Goal: Task Accomplishment & Management: Manage account settings

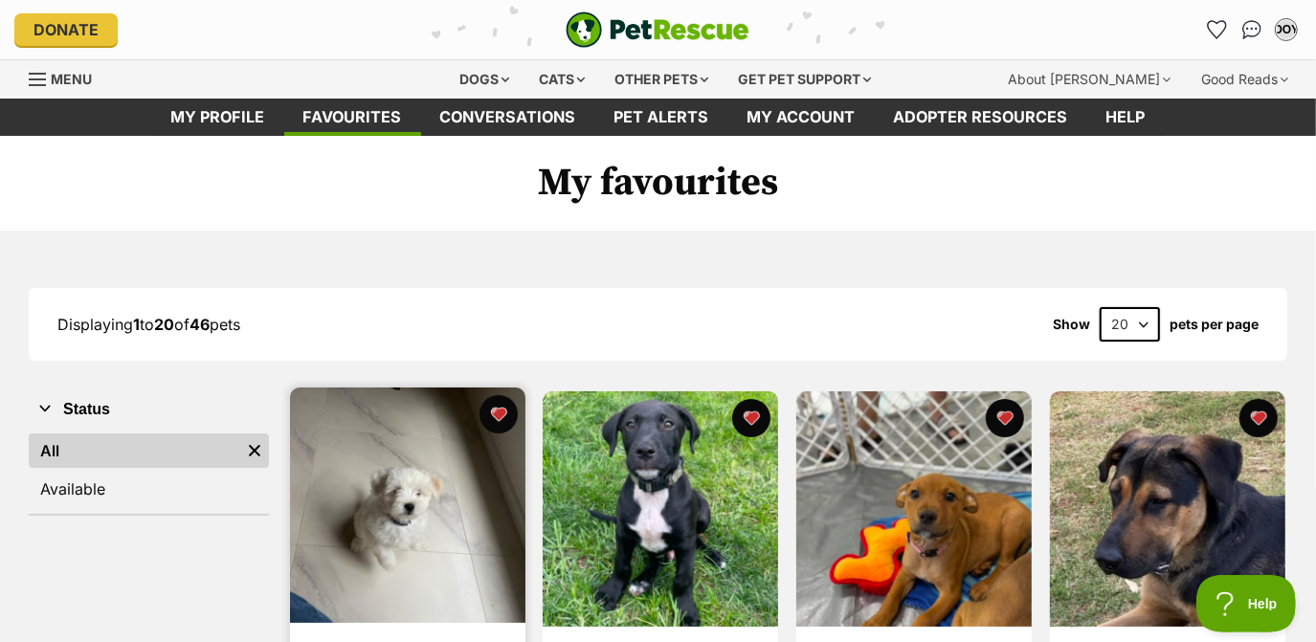
click at [408, 526] on img at bounding box center [407, 505] width 235 height 235
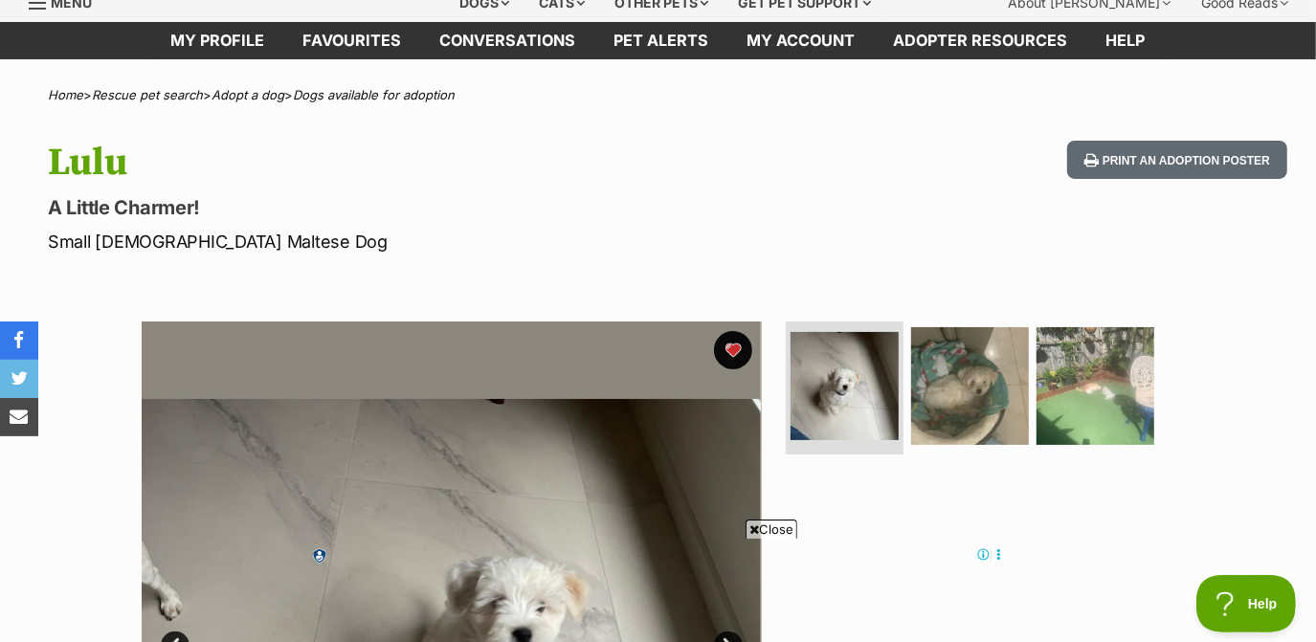
scroll to position [77, 0]
click at [961, 371] on img at bounding box center [969, 384] width 123 height 123
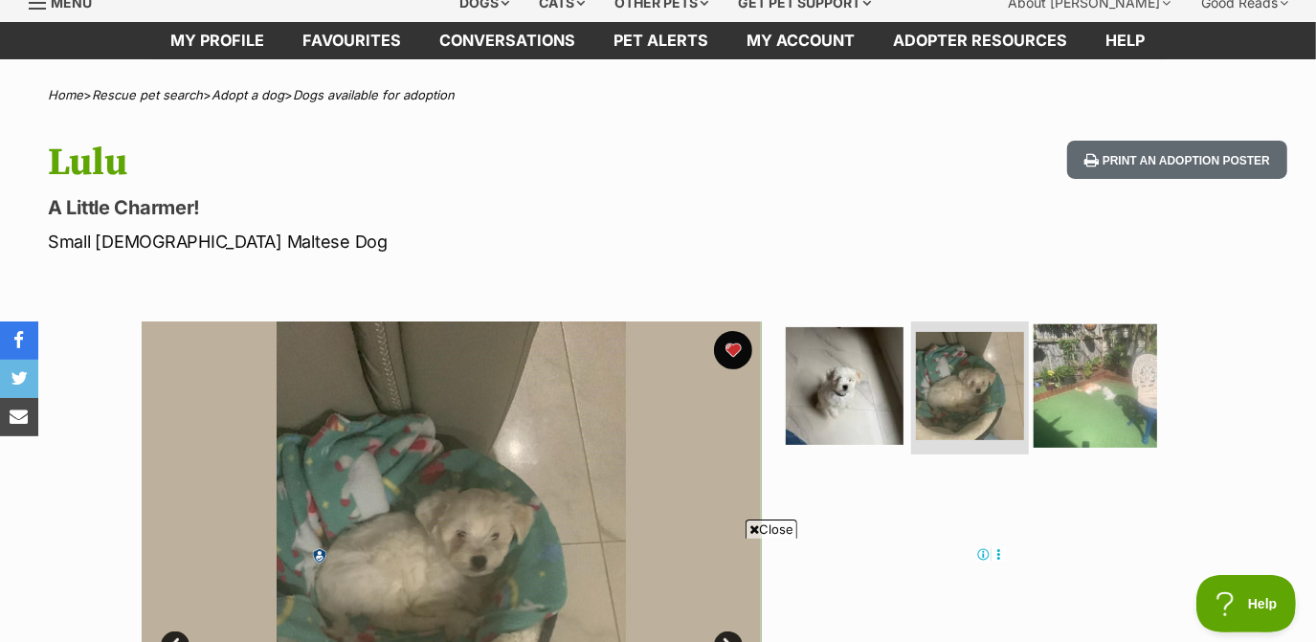
click at [1114, 378] on img at bounding box center [1094, 384] width 123 height 123
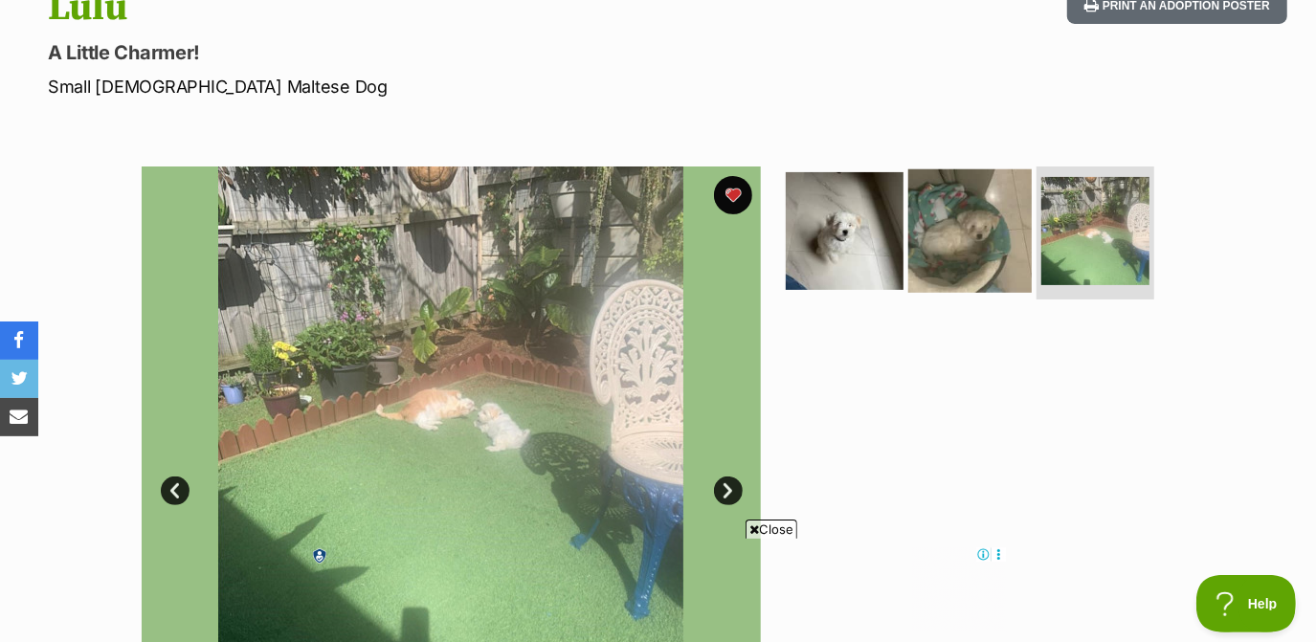
scroll to position [0, 0]
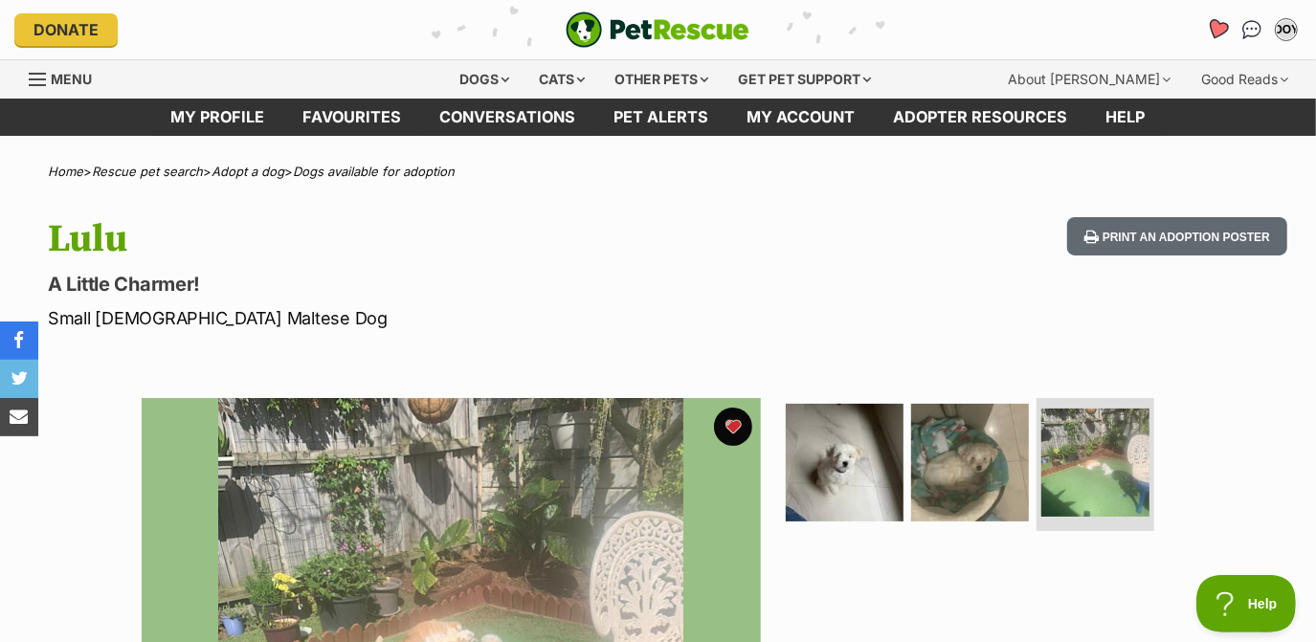
click at [1214, 34] on icon "Favourites" at bounding box center [1217, 29] width 23 height 22
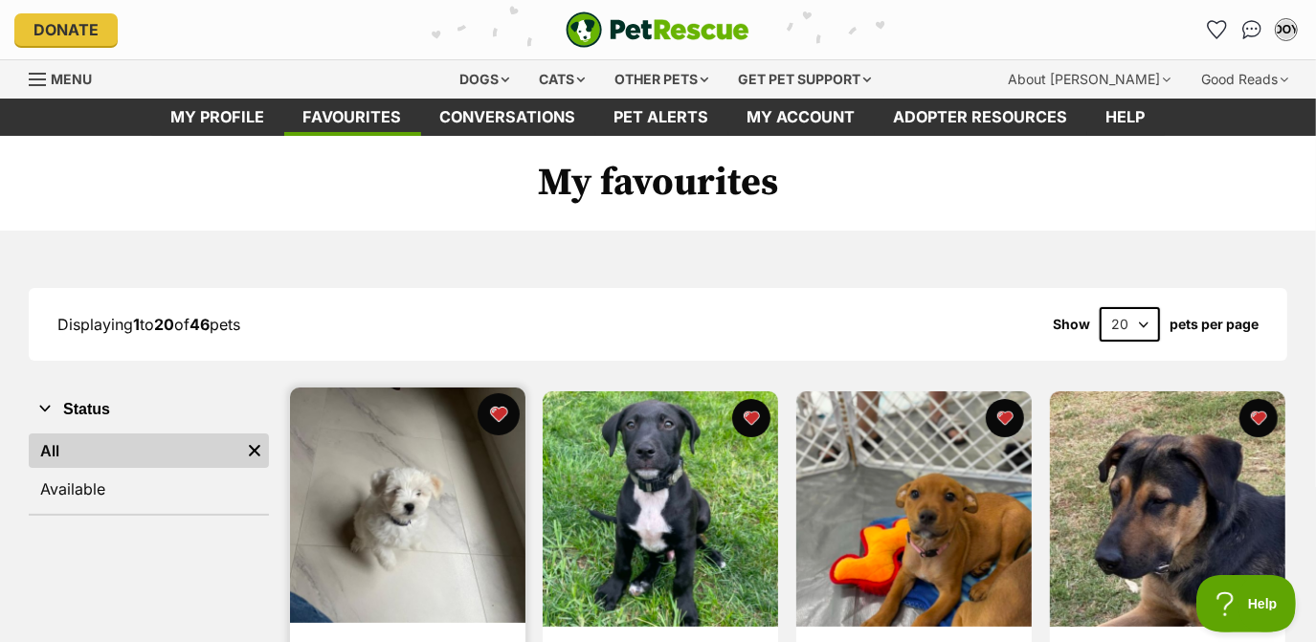
click at [492, 419] on button "favourite" at bounding box center [498, 414] width 42 height 42
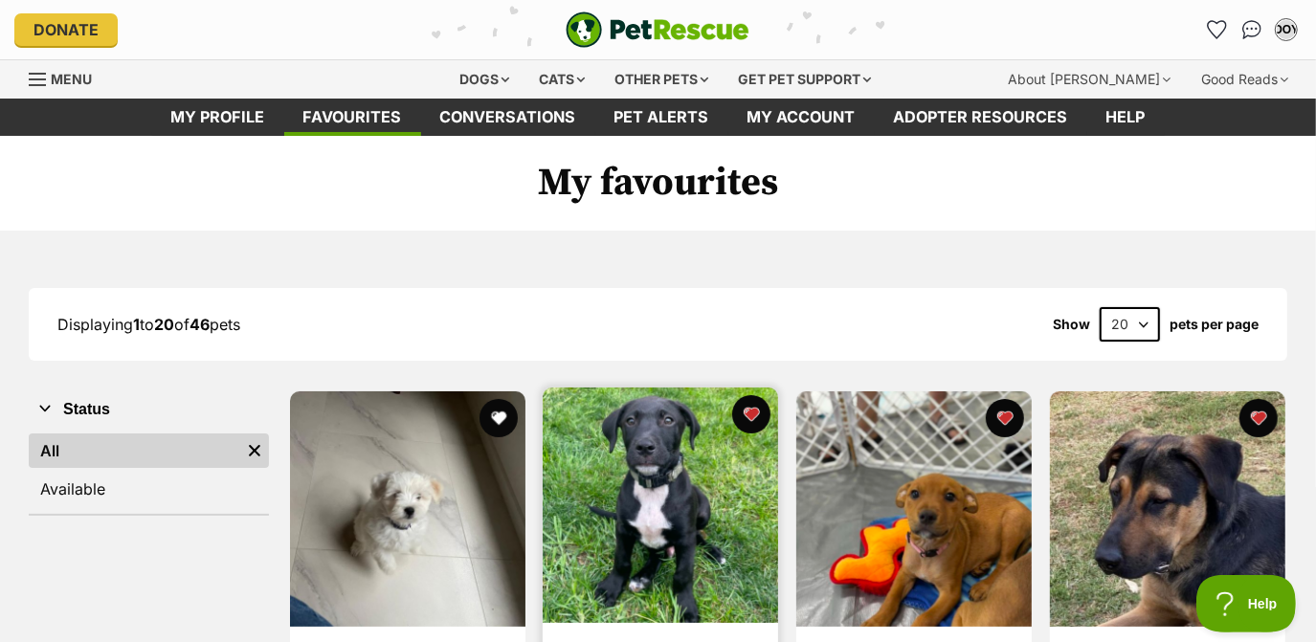
click at [670, 439] on img at bounding box center [660, 505] width 235 height 235
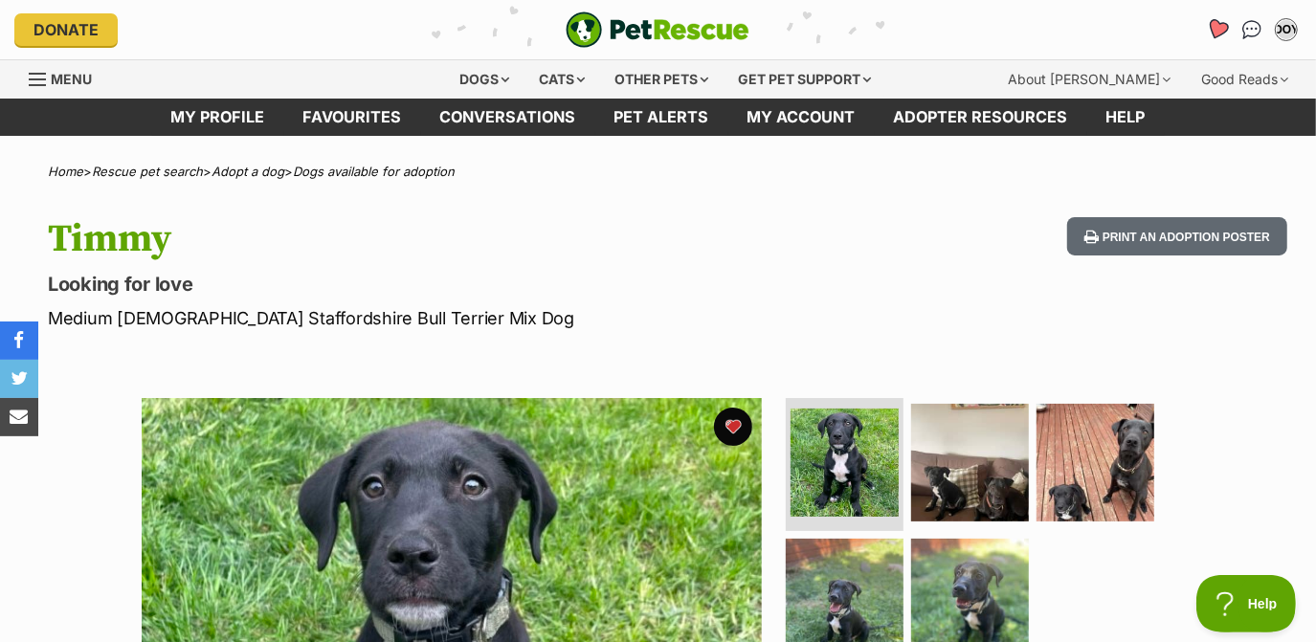
click at [1225, 29] on icon "Favourites" at bounding box center [1217, 29] width 23 height 22
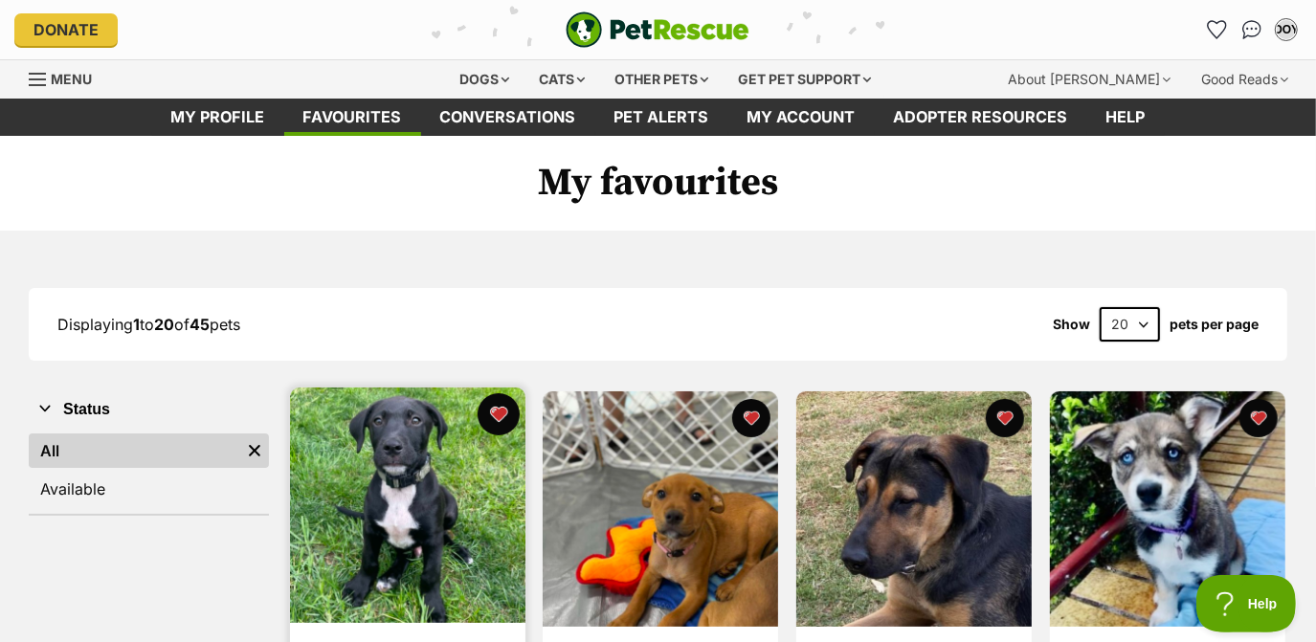
click at [498, 410] on button "favourite" at bounding box center [498, 414] width 42 height 42
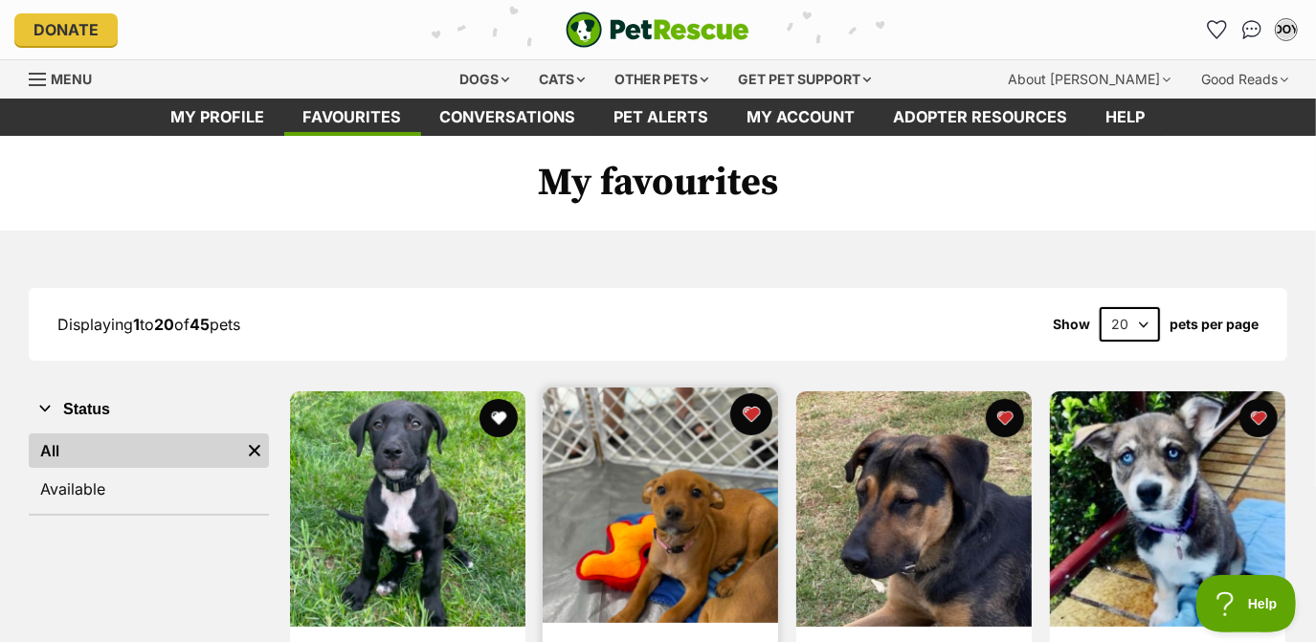
click at [744, 419] on button "favourite" at bounding box center [751, 414] width 42 height 42
click at [633, 491] on img at bounding box center [660, 505] width 235 height 235
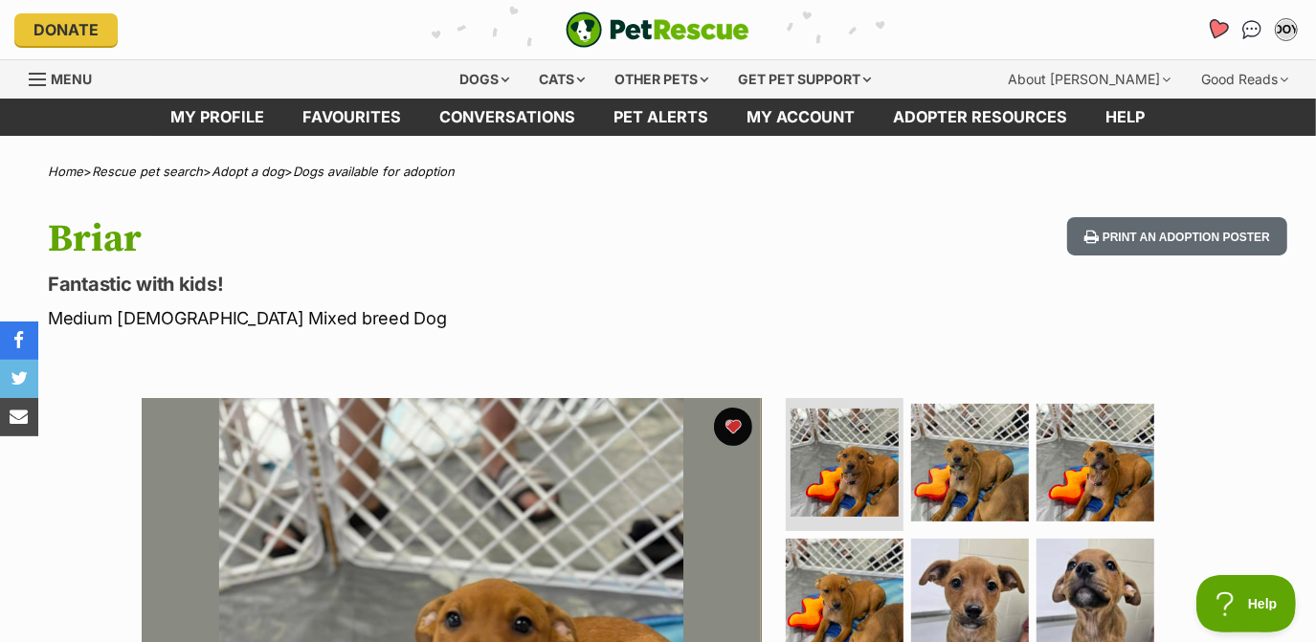
click at [1222, 29] on icon "Favourites" at bounding box center [1217, 29] width 23 height 22
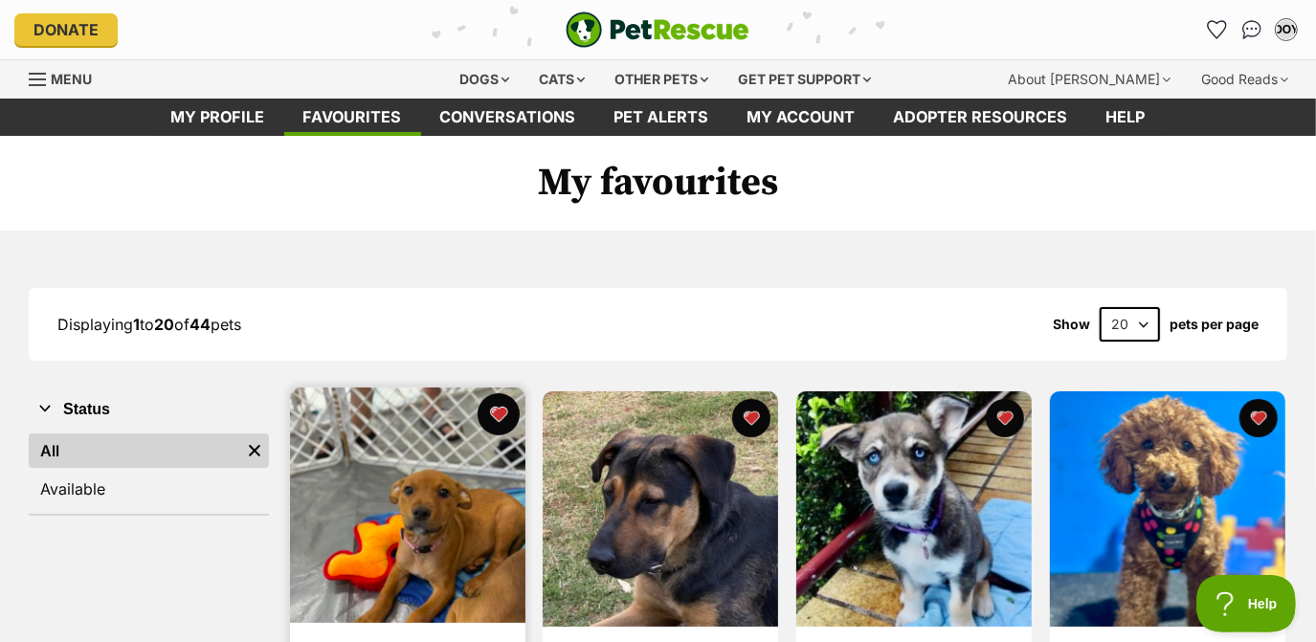
click at [501, 412] on button "favourite" at bounding box center [498, 414] width 42 height 42
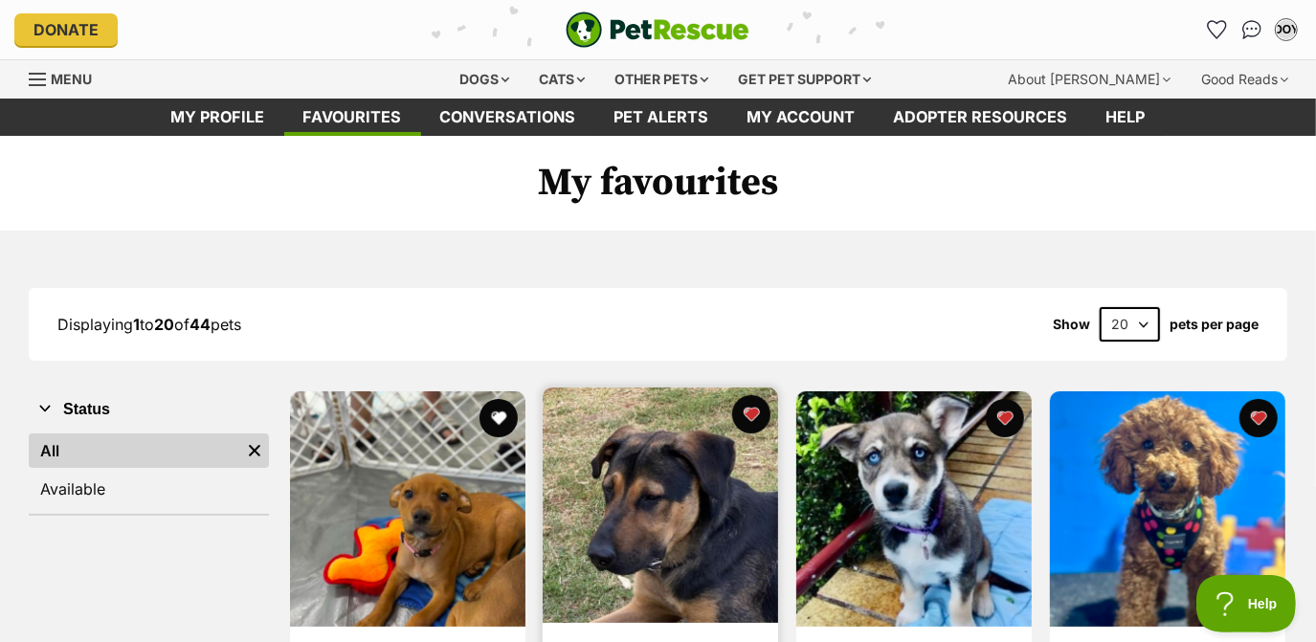
click at [674, 473] on img at bounding box center [660, 505] width 235 height 235
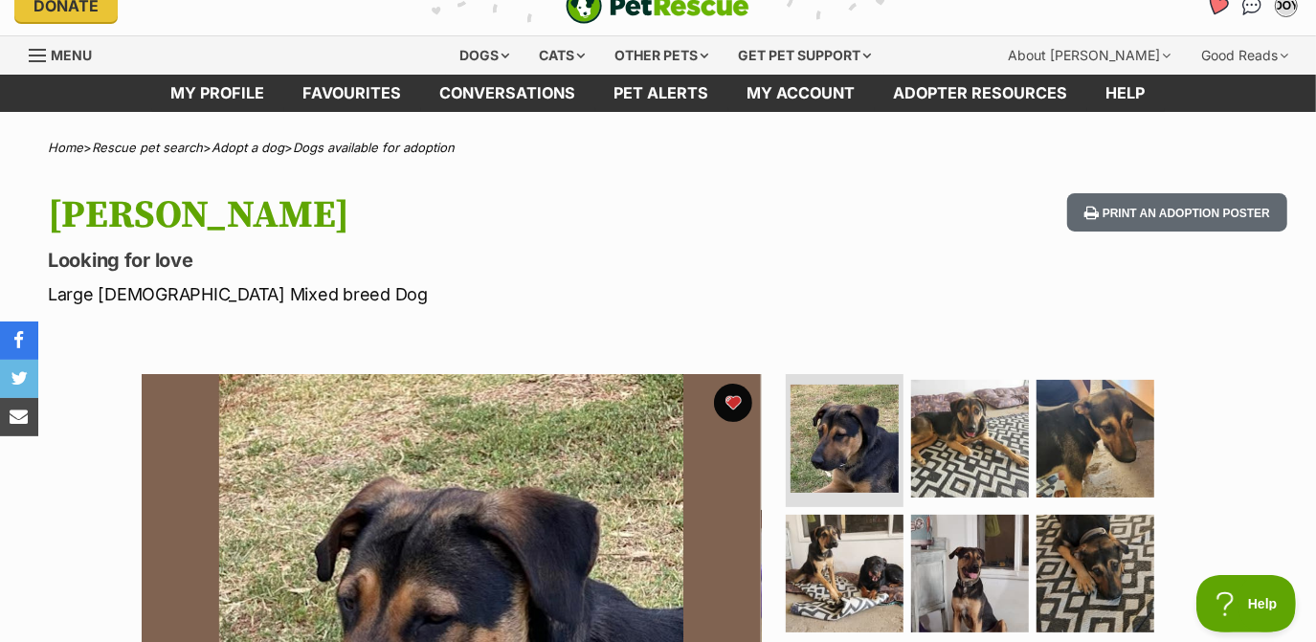
click at [1217, 19] on link "Favourites" at bounding box center [1216, 5] width 39 height 39
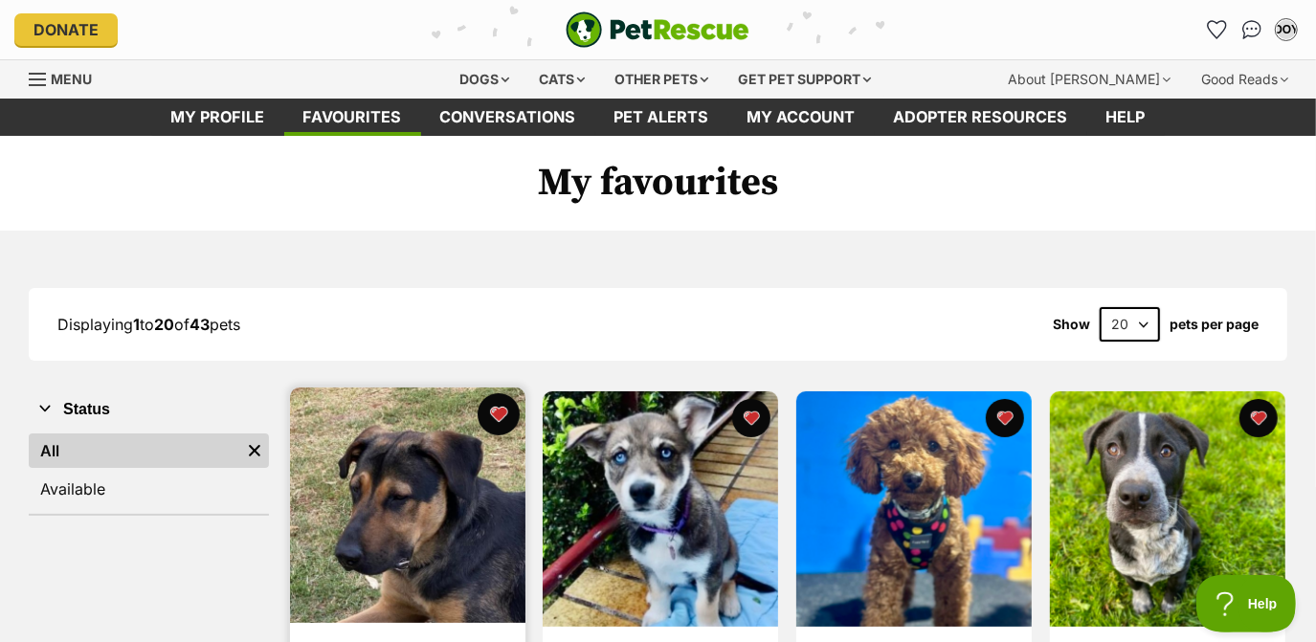
click at [496, 416] on button "favourite" at bounding box center [498, 414] width 42 height 42
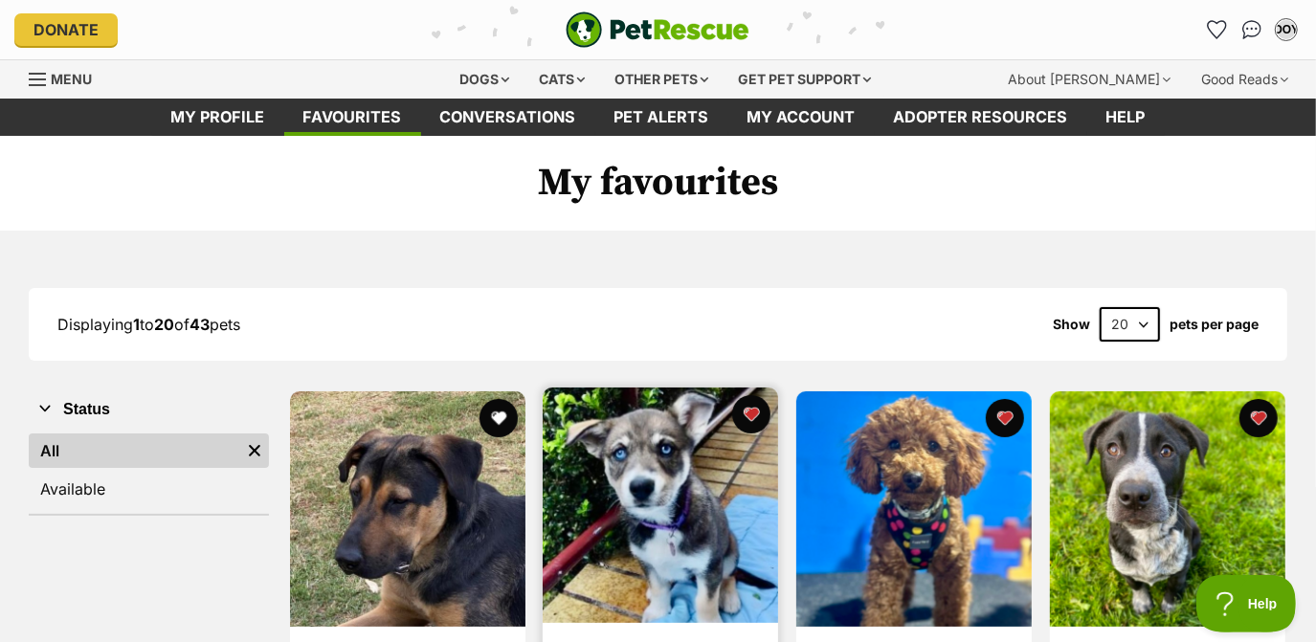
click at [600, 470] on img at bounding box center [660, 505] width 235 height 235
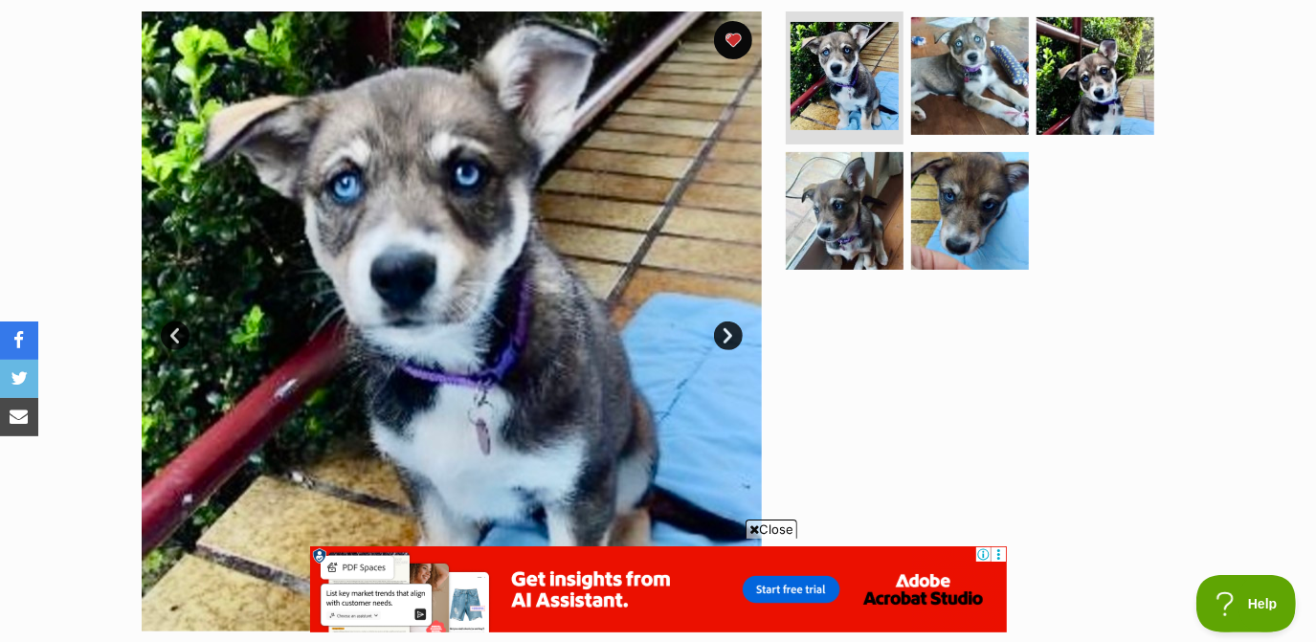
scroll to position [299, 0]
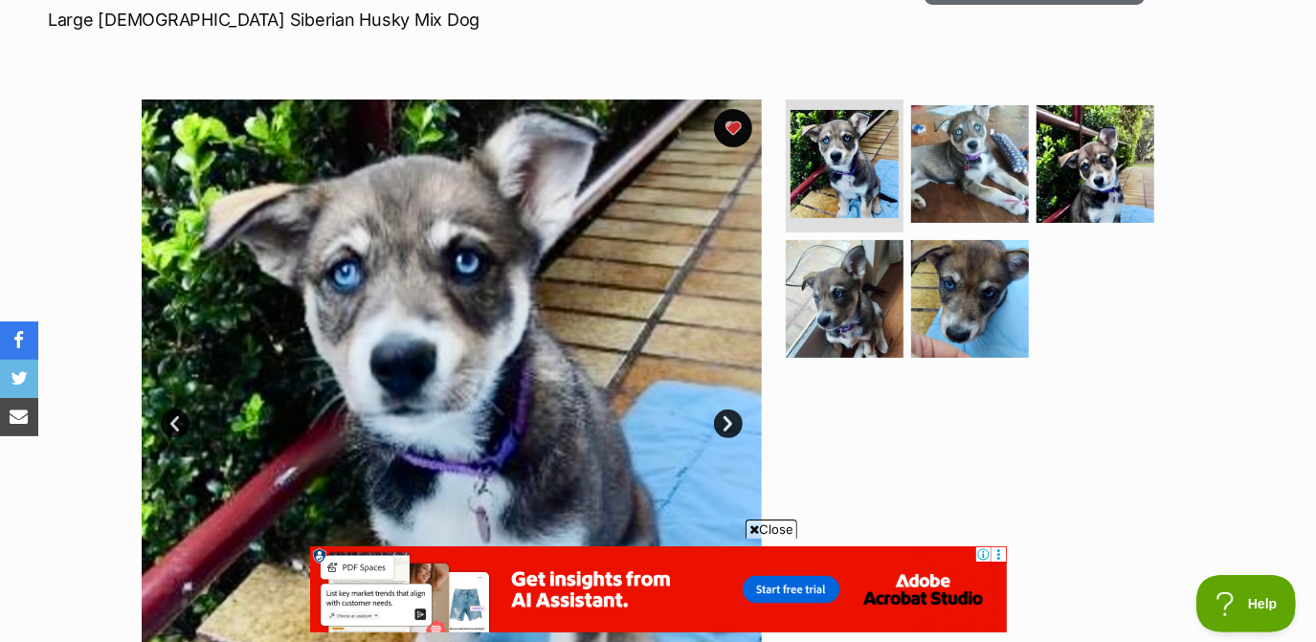
click at [1125, 526] on div at bounding box center [978, 410] width 392 height 620
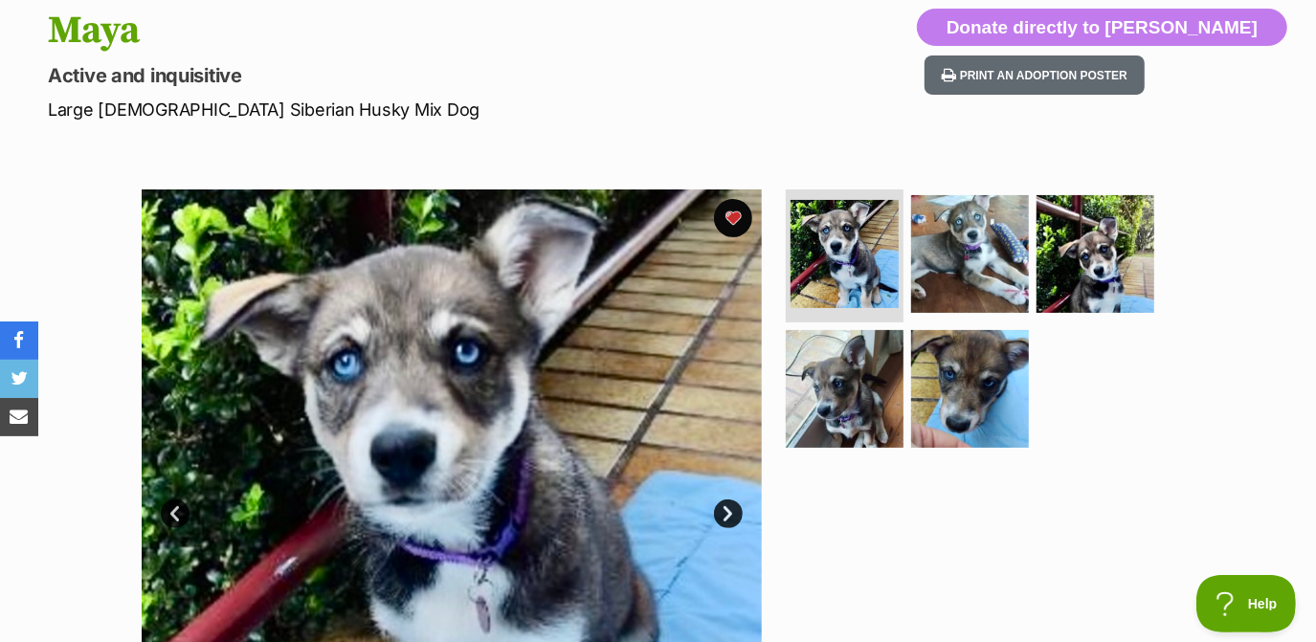
scroll to position [0, 0]
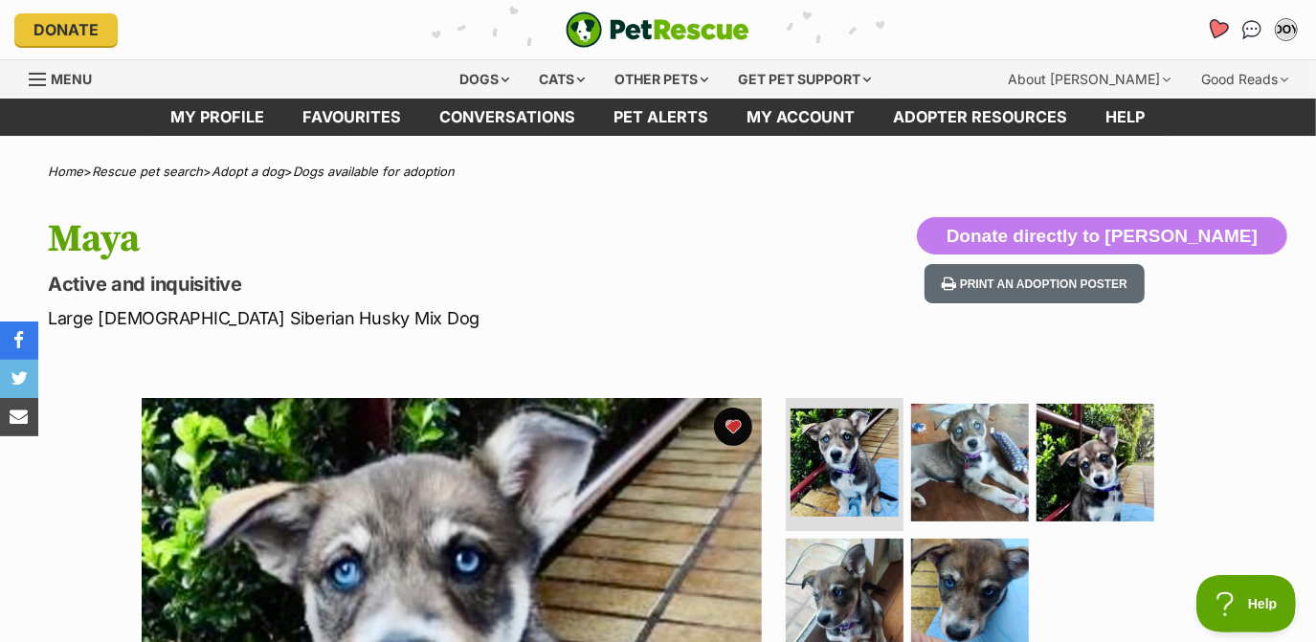
click at [1222, 34] on icon "Favourites" at bounding box center [1217, 29] width 23 height 22
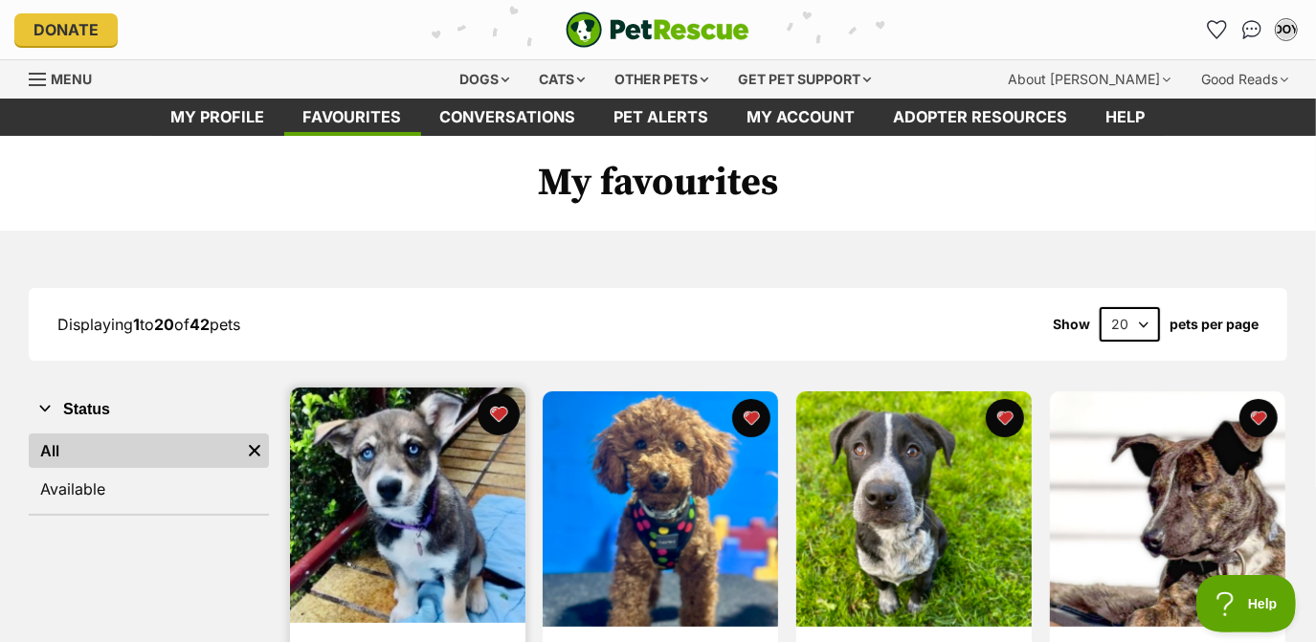
click at [503, 413] on button "favourite" at bounding box center [498, 414] width 42 height 42
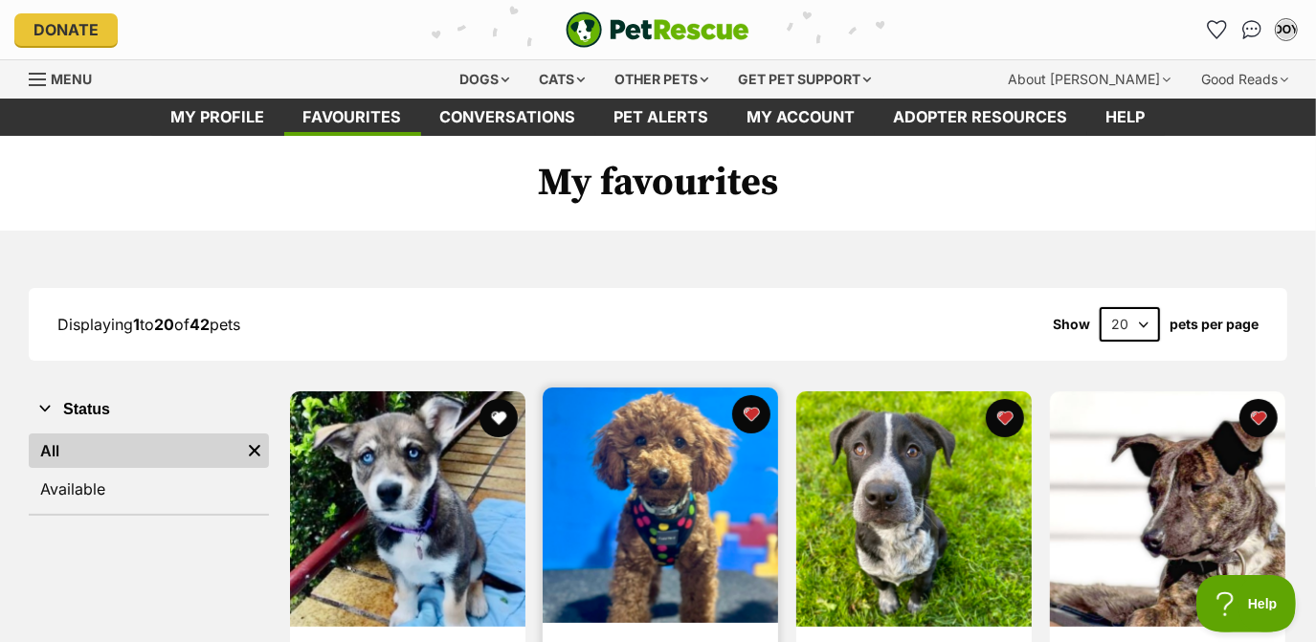
click at [613, 457] on img at bounding box center [660, 505] width 235 height 235
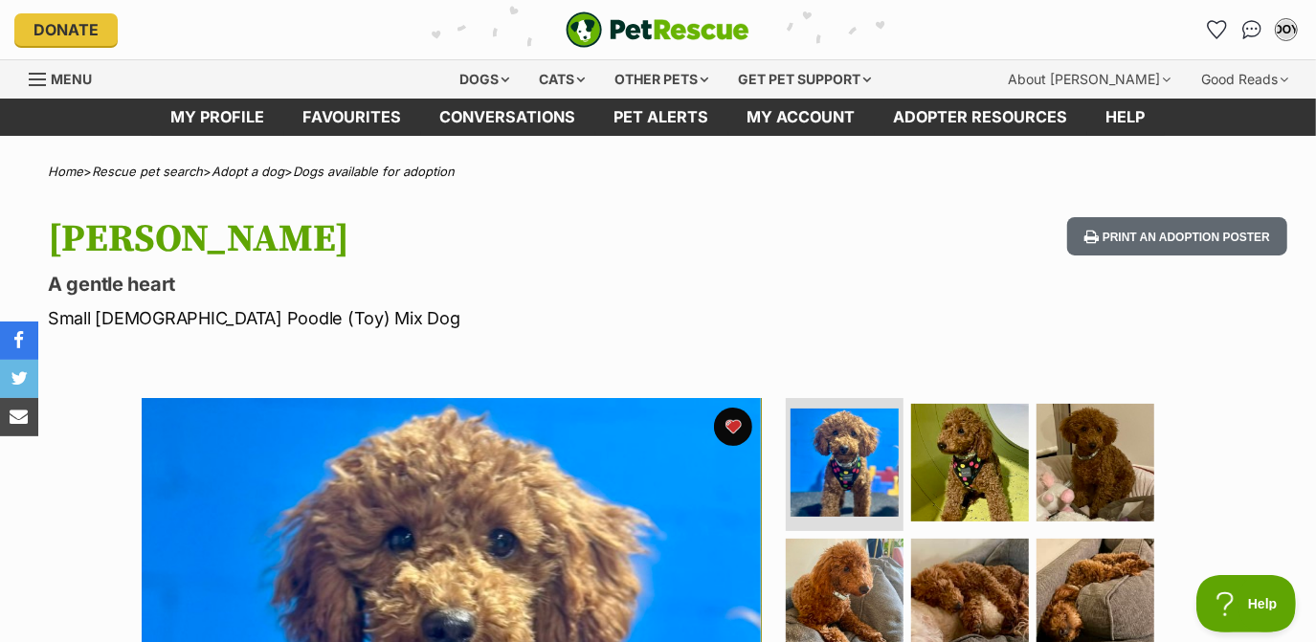
click at [1201, 34] on div "OOY My account OOY Ouchthathurt42 On You Tube Edit profile Log out Pet alerts P…" at bounding box center [1087, 29] width 429 height 31
click at [1204, 29] on link "Favourites" at bounding box center [1216, 29] width 39 height 39
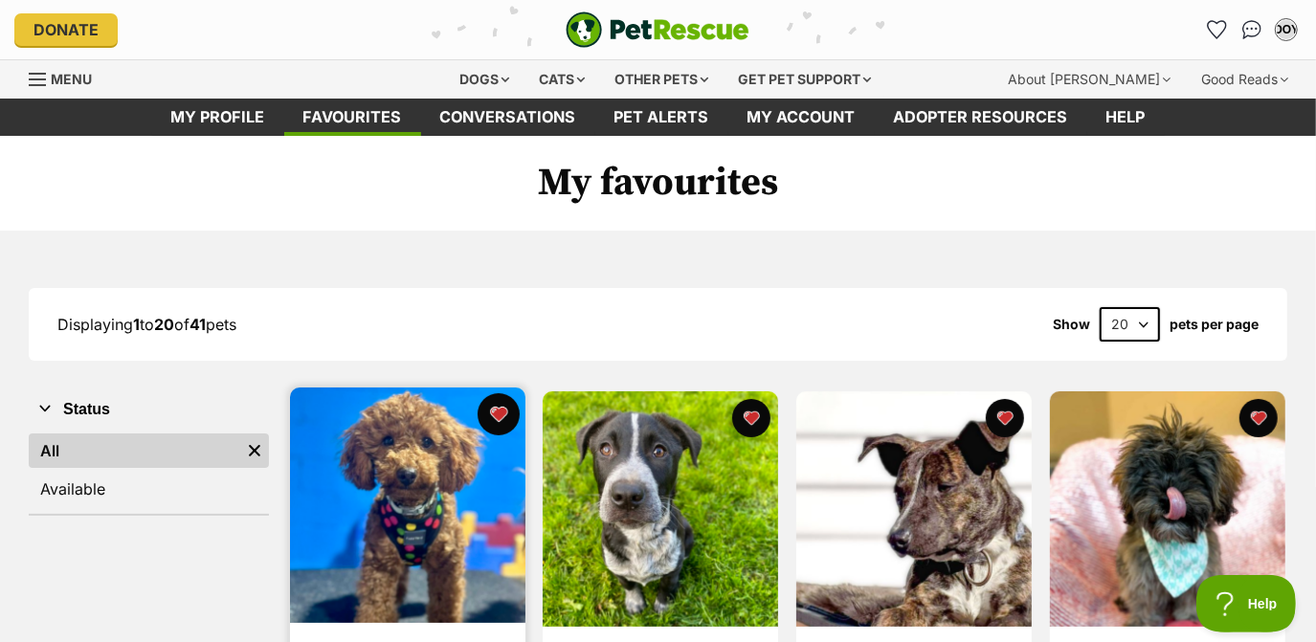
click at [492, 404] on button "favourite" at bounding box center [498, 414] width 42 height 42
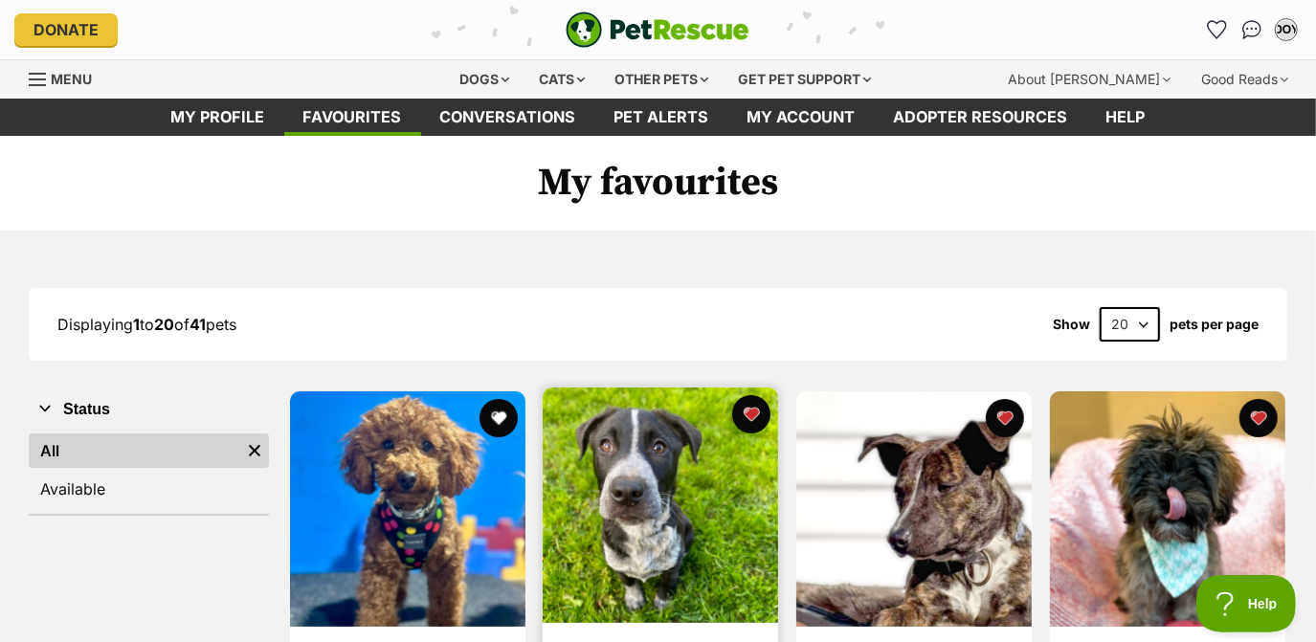
click at [579, 438] on img at bounding box center [660, 505] width 235 height 235
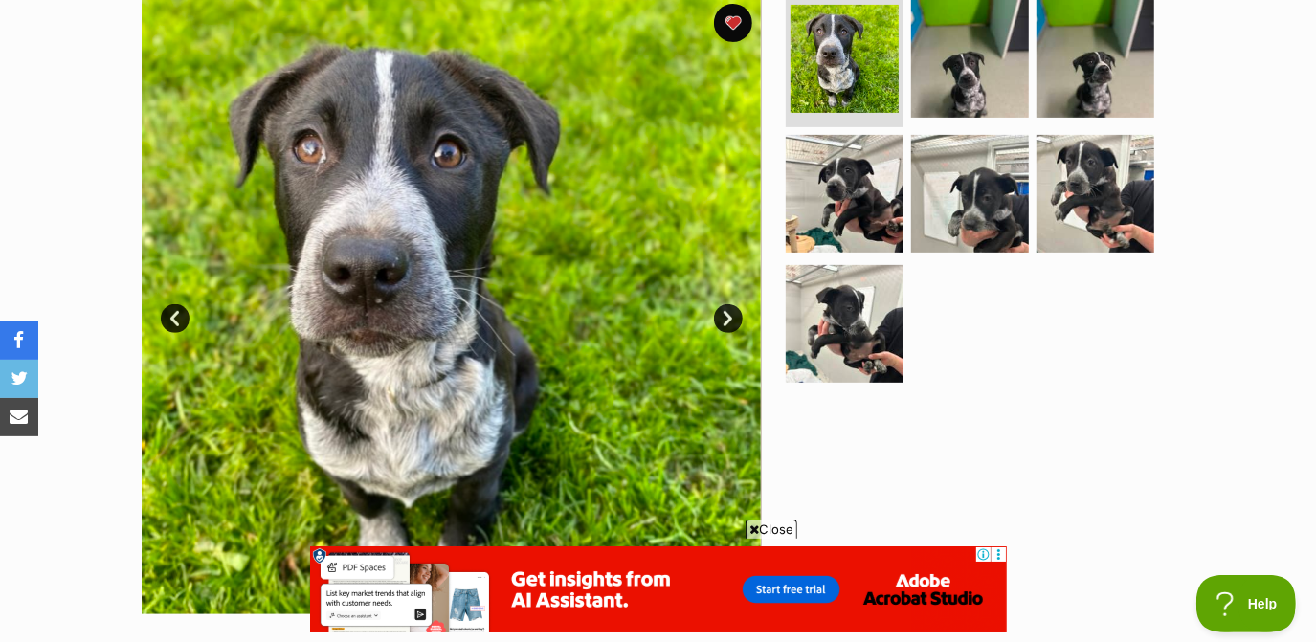
scroll to position [173, 0]
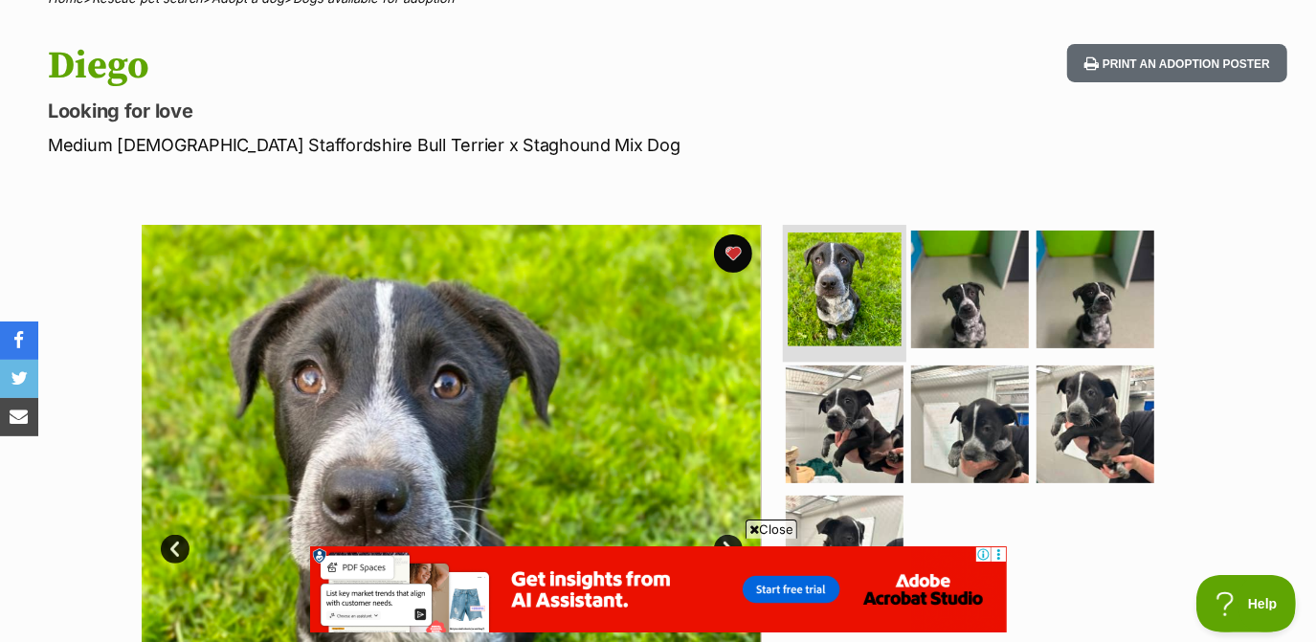
click at [837, 222] on li at bounding box center [844, 291] width 123 height 141
